Goal: Task Accomplishment & Management: Use online tool/utility

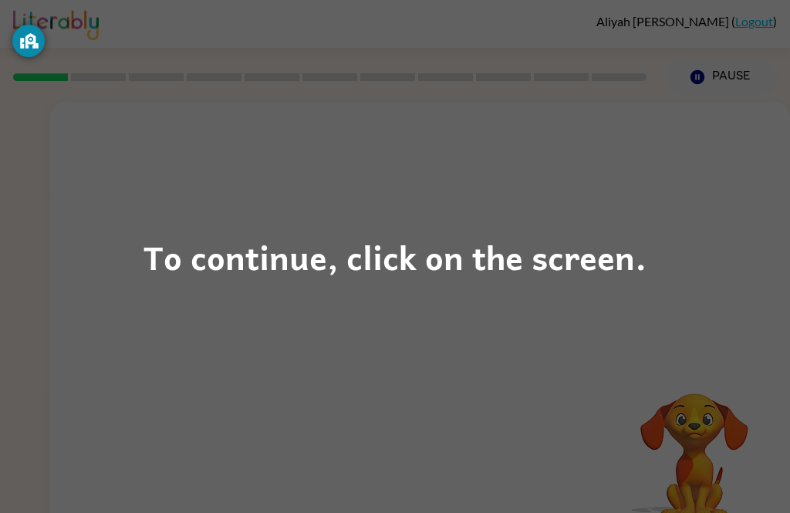
click at [772, 309] on div "To continue, click on the screen." at bounding box center [395, 256] width 790 height 513
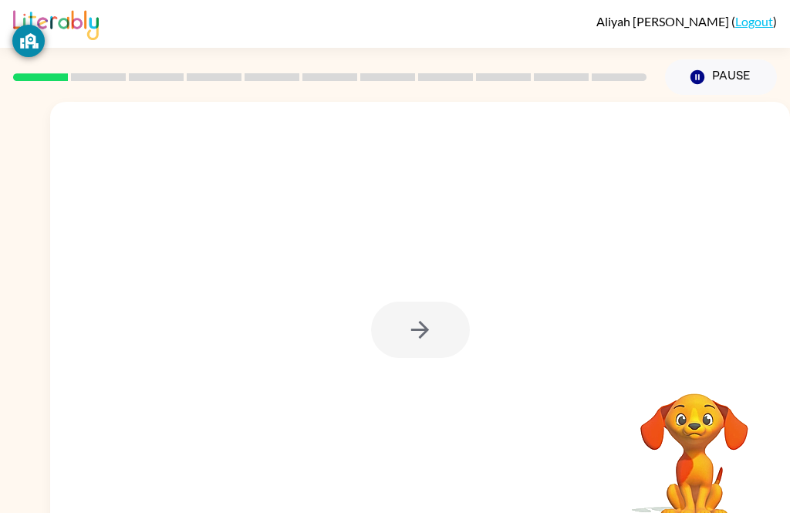
click at [427, 335] on div at bounding box center [420, 330] width 99 height 56
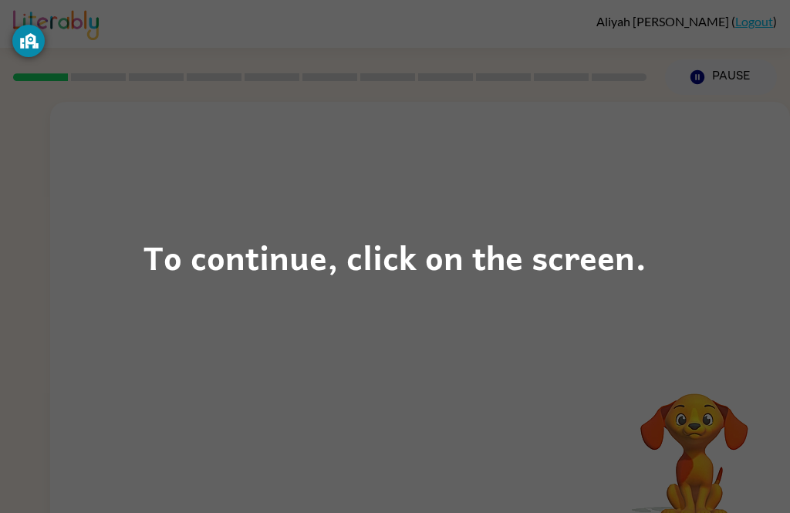
click at [508, 291] on div "To continue, click on the screen." at bounding box center [395, 256] width 790 height 513
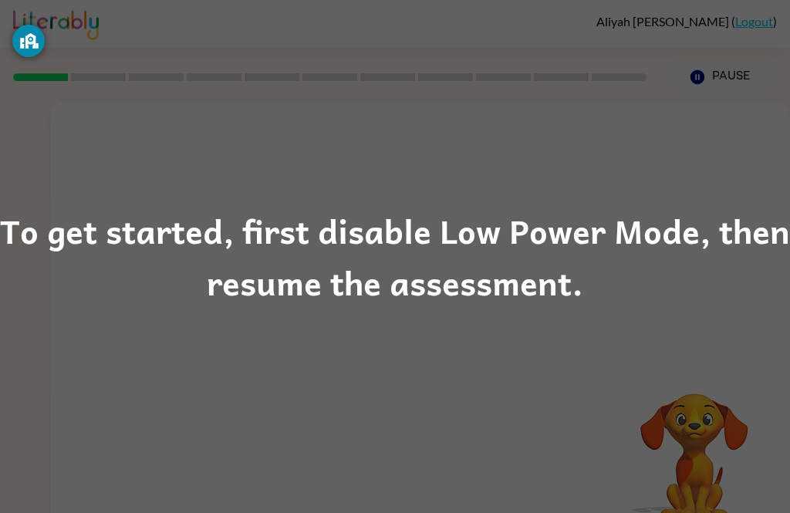
click at [609, 268] on div "To get started, first disable Low Power Mode, then resume the assessment." at bounding box center [395, 256] width 790 height 105
click at [349, 262] on div "To get started, first disable Low Power Mode, then resume the assessment." at bounding box center [395, 256] width 790 height 105
click at [329, 221] on div "To get started, first disable Low Power Mode, then resume the assessment." at bounding box center [395, 256] width 790 height 105
click at [348, 225] on div "To get started, first disable Low Power Mode, then resume the assessment." at bounding box center [395, 256] width 790 height 105
click at [347, 268] on div "To get started, first disable Low Power Mode, then resume the assessment." at bounding box center [395, 256] width 790 height 105
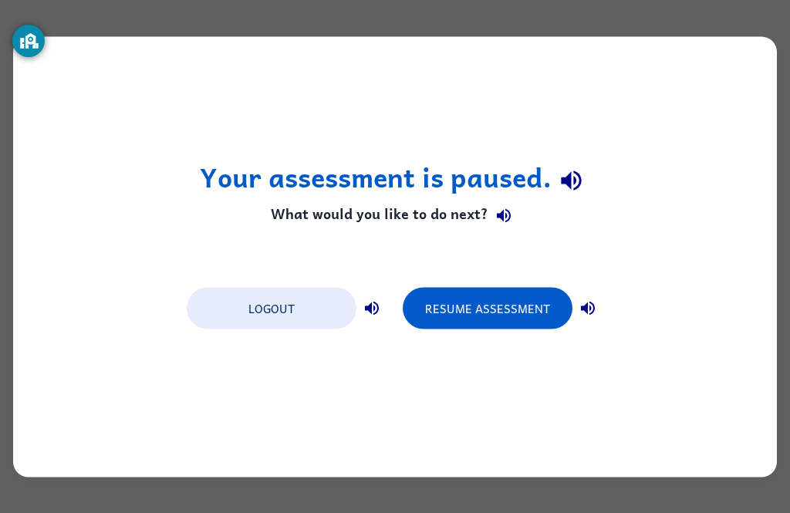
click at [543, 313] on button "Resume Assessment" at bounding box center [488, 308] width 170 height 42
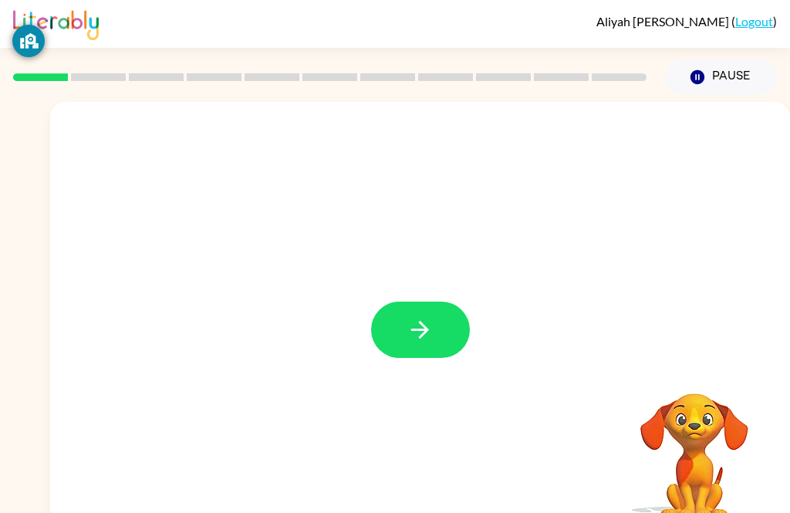
click at [413, 356] on button "button" at bounding box center [420, 330] width 99 height 56
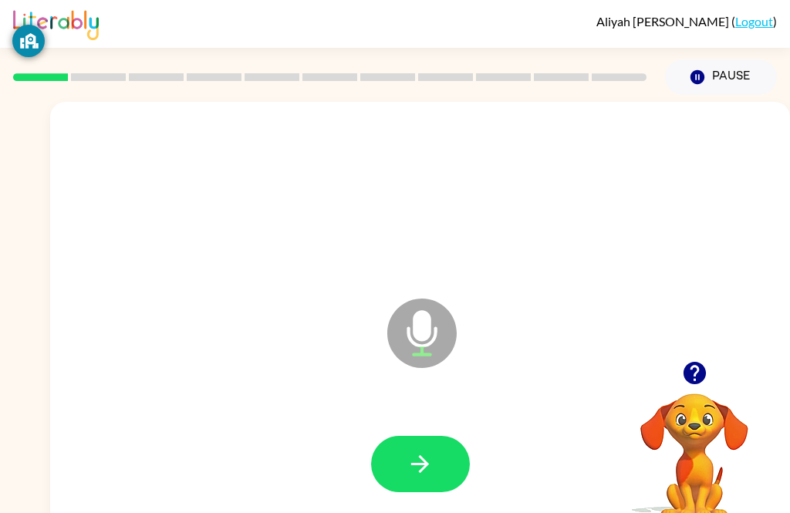
click at [428, 460] on icon "button" at bounding box center [420, 464] width 27 height 27
click at [391, 474] on button "button" at bounding box center [420, 464] width 99 height 56
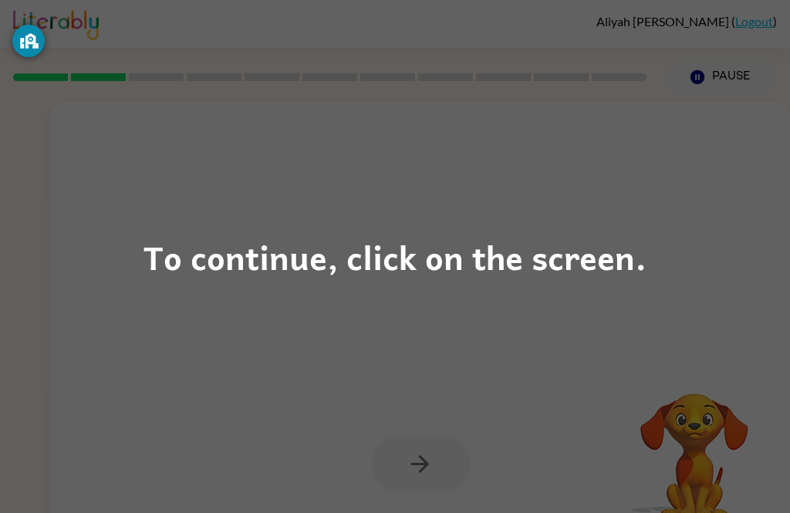
click at [183, 241] on div "To continue, click on the screen." at bounding box center [394, 257] width 503 height 52
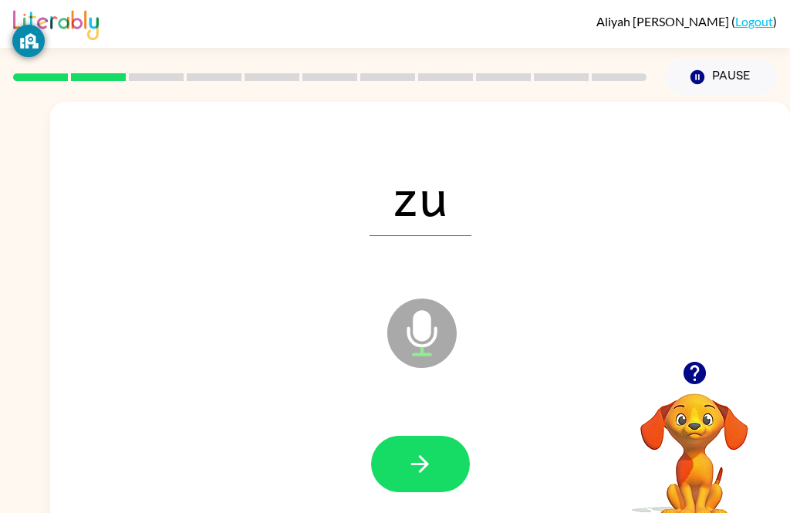
click at [386, 474] on button "button" at bounding box center [420, 464] width 99 height 56
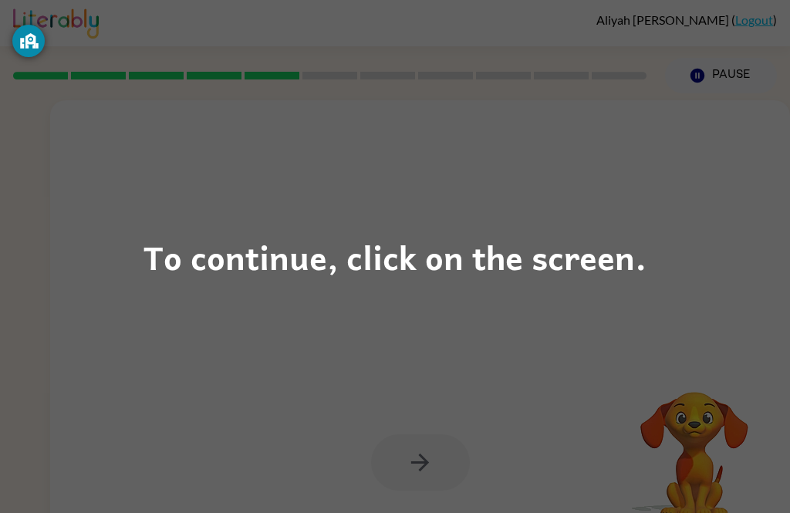
click at [403, 248] on div "To continue, click on the screen." at bounding box center [394, 257] width 503 height 52
click at [405, 241] on div "To continue, click on the screen." at bounding box center [394, 257] width 503 height 52
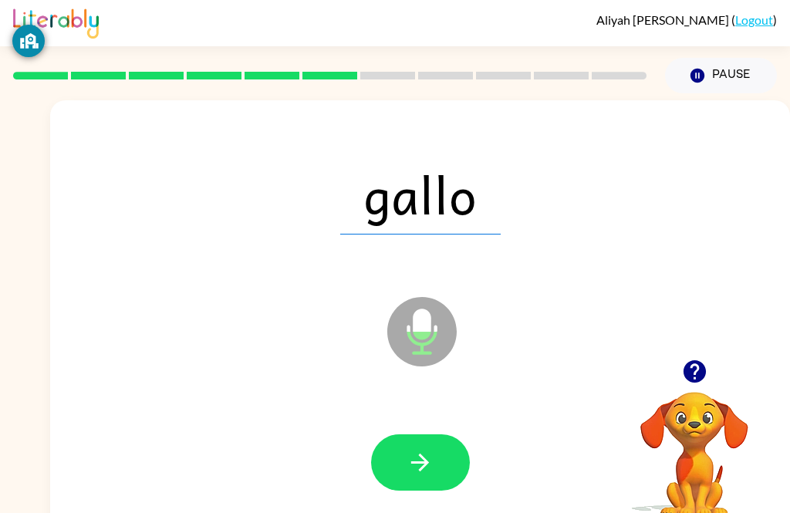
click at [437, 461] on button "button" at bounding box center [420, 462] width 99 height 56
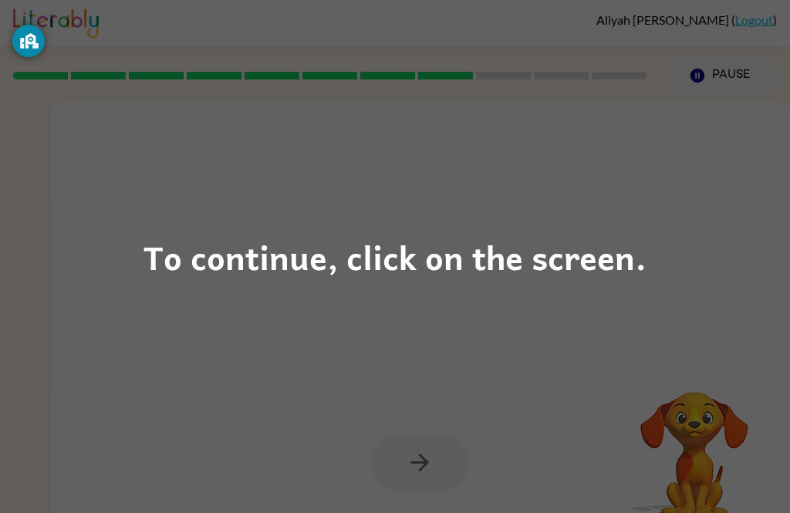
click at [199, 259] on div "To continue, click on the screen." at bounding box center [394, 257] width 503 height 52
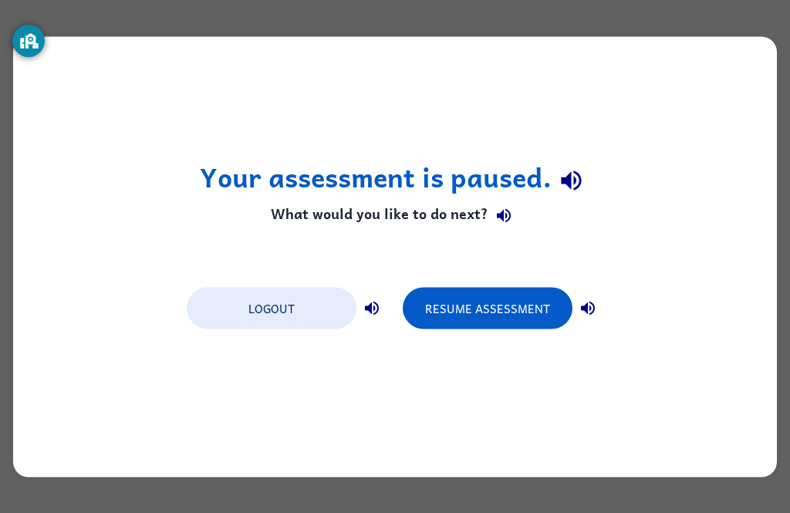
scroll to position [0, 0]
click at [501, 312] on button "Resume Assessment" at bounding box center [488, 308] width 170 height 42
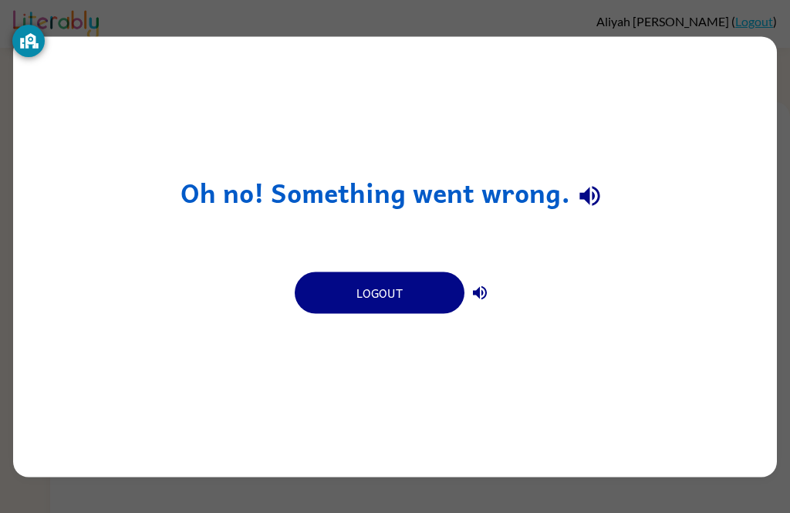
click at [394, 291] on button "Logout" at bounding box center [380, 293] width 170 height 42
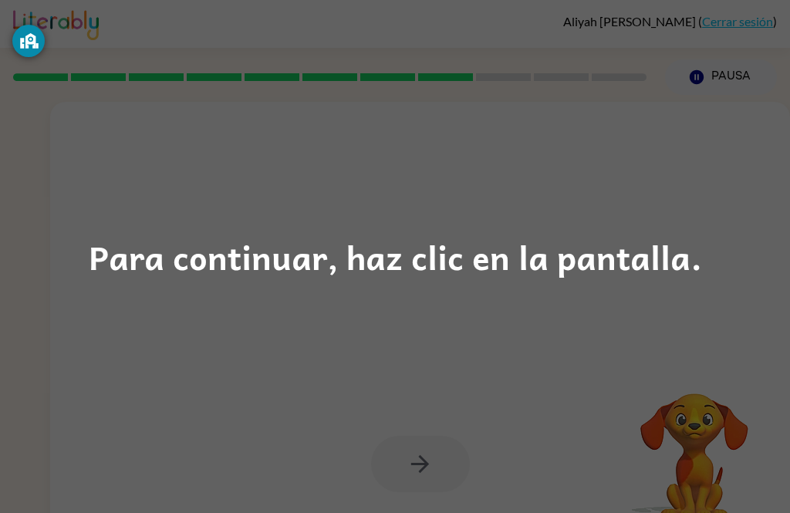
click at [656, 243] on div "Para continuar, haz clic en la pantalla." at bounding box center [395, 257] width 613 height 52
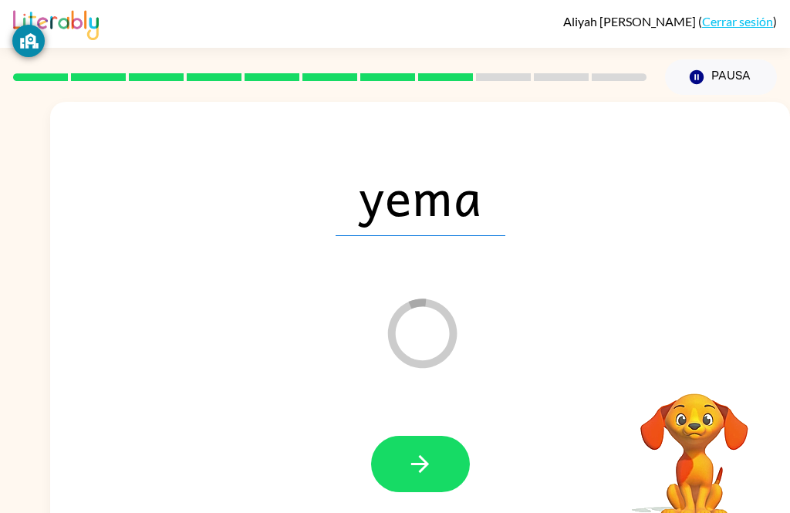
click at [410, 468] on icon "button" at bounding box center [420, 464] width 27 height 27
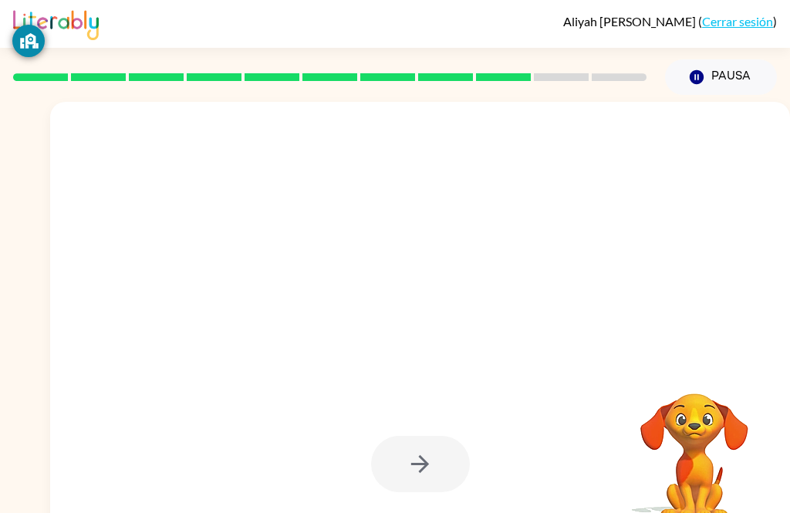
click at [550, 250] on div at bounding box center [420, 196] width 709 height 127
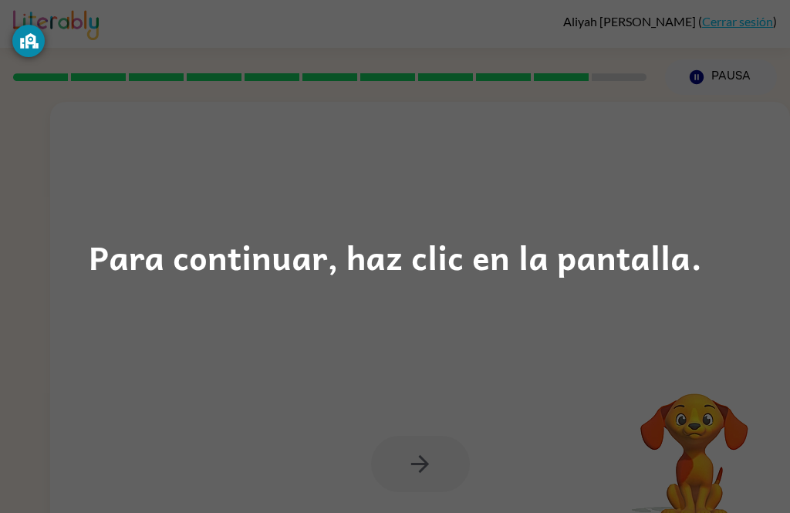
click at [129, 258] on div "Para continuar, haz clic en la pantalla." at bounding box center [395, 257] width 613 height 52
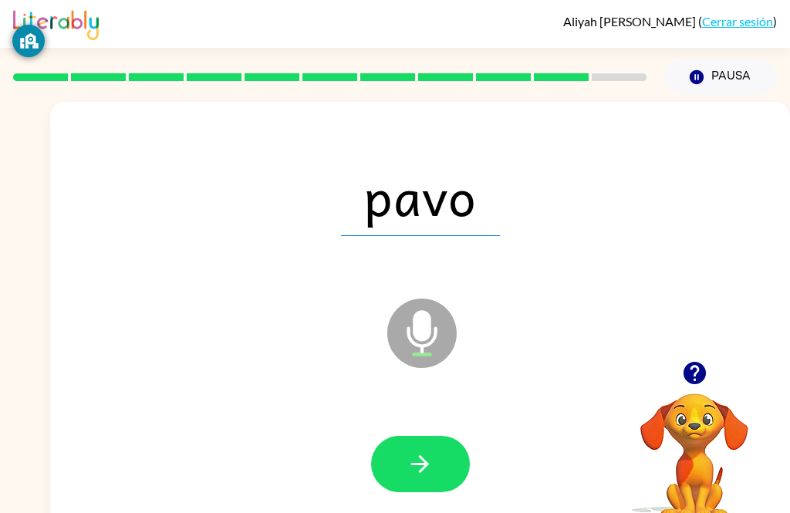
click at [448, 455] on button "button" at bounding box center [420, 464] width 99 height 56
